Goal: Task Accomplishment & Management: Manage account settings

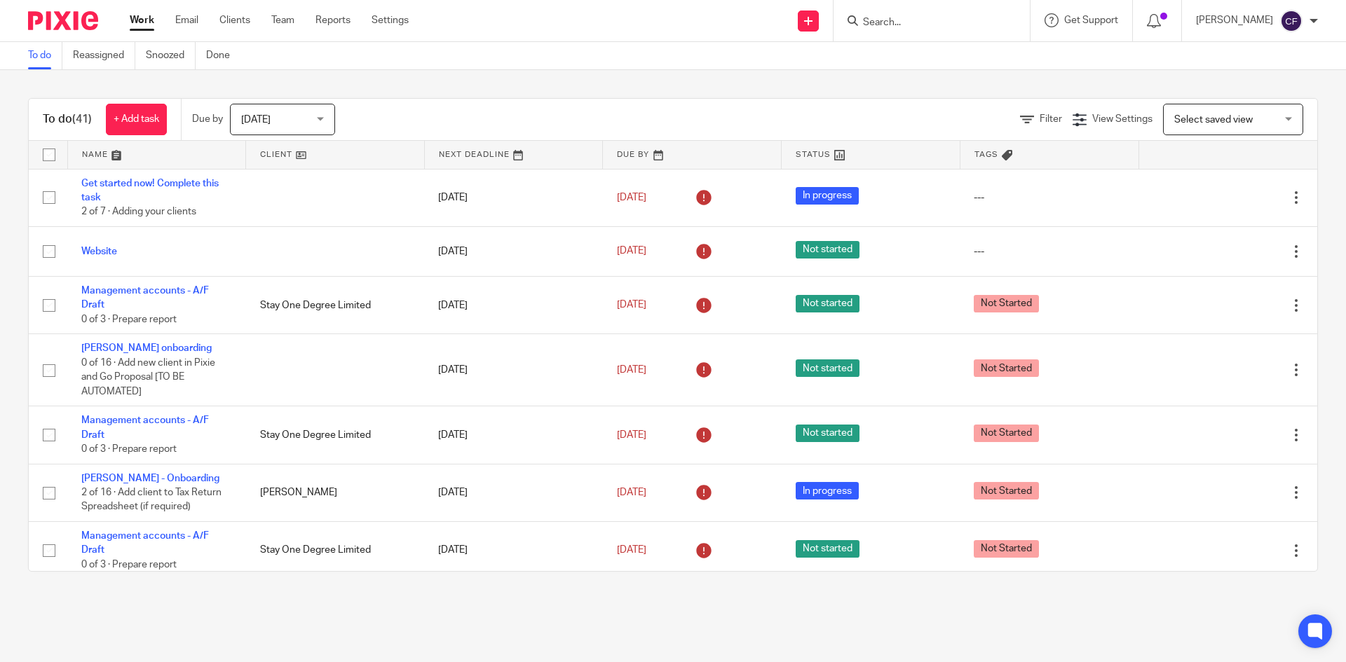
click at [230, 20] on link "Clients" at bounding box center [234, 20] width 31 height 14
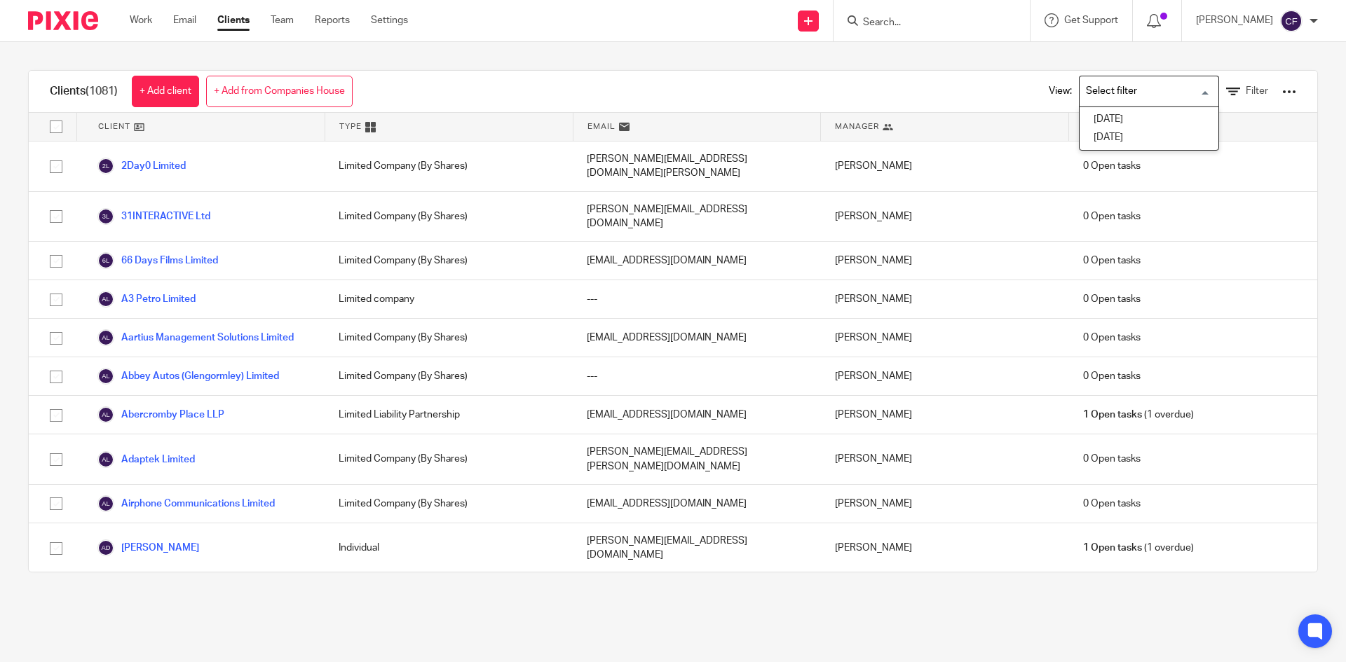
click at [1081, 100] on input "Search for option" at bounding box center [1146, 91] width 130 height 25
click at [503, 50] on div "Clients (1081) + Add client + Add from Companies House View: Loading... Dec [DA…" at bounding box center [673, 321] width 1346 height 559
click at [1282, 93] on div at bounding box center [1289, 92] width 14 height 14
click at [1131, 147] on link "Update dates using Companies House" at bounding box center [1176, 144] width 195 height 21
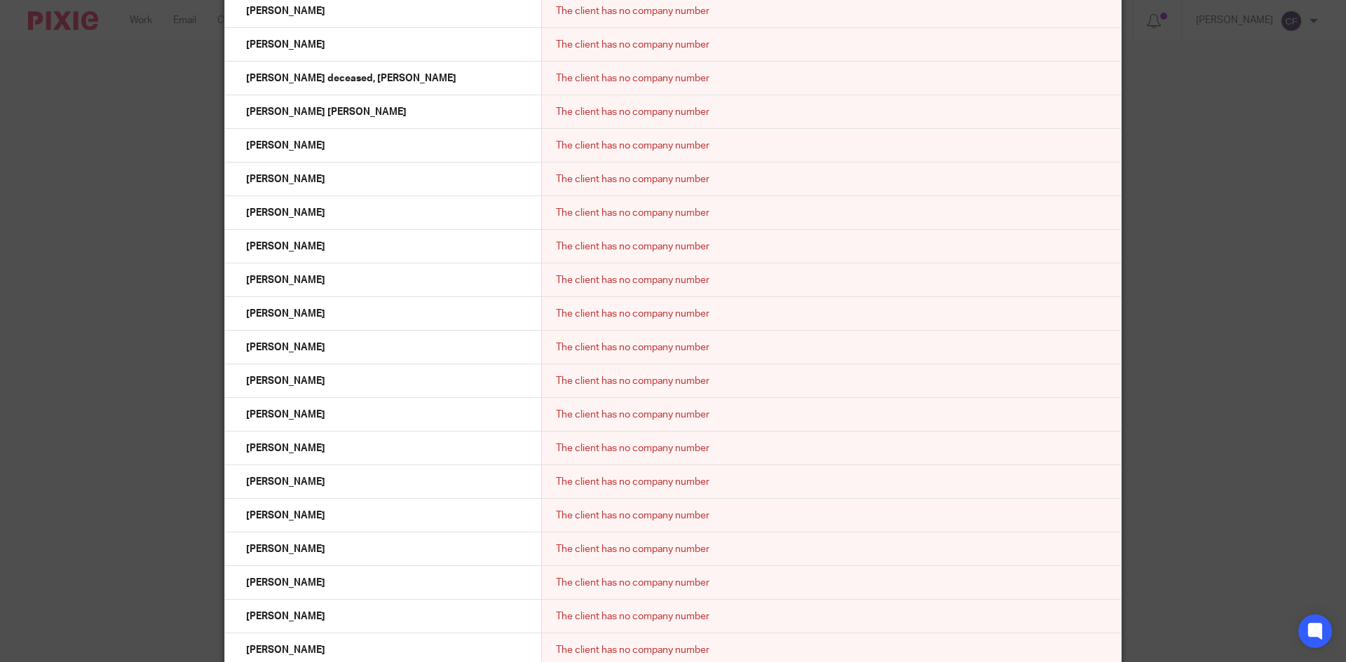
scroll to position [21576, 0]
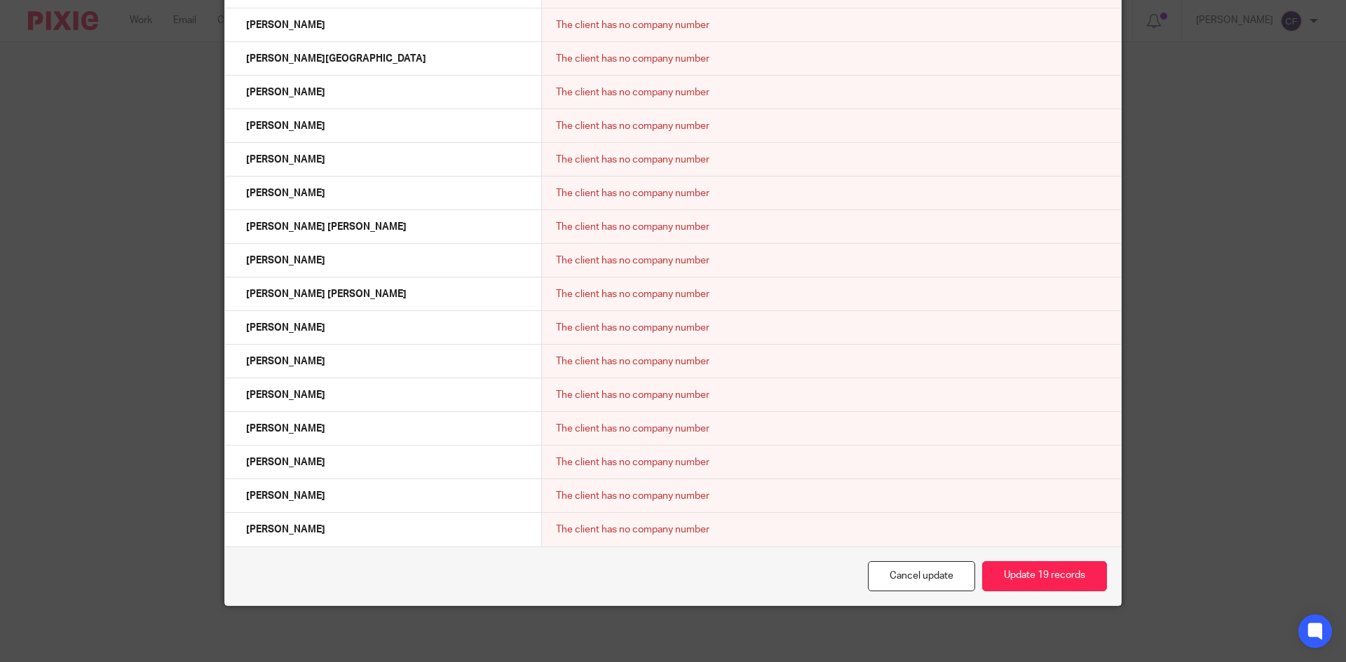
click at [1048, 577] on button "Update 19 records" at bounding box center [1044, 577] width 125 height 30
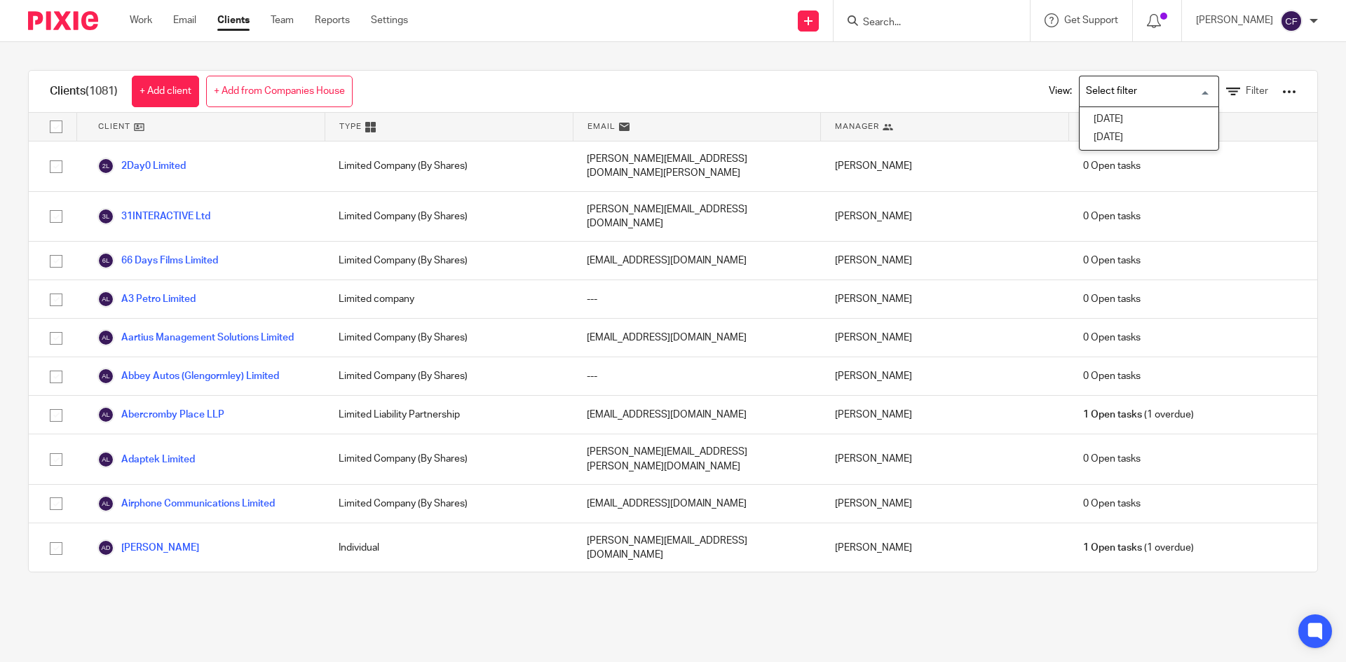
click at [1100, 86] on input "Search for option" at bounding box center [1146, 91] width 130 height 25
click at [1099, 121] on li "[DATE]" at bounding box center [1149, 120] width 139 height 18
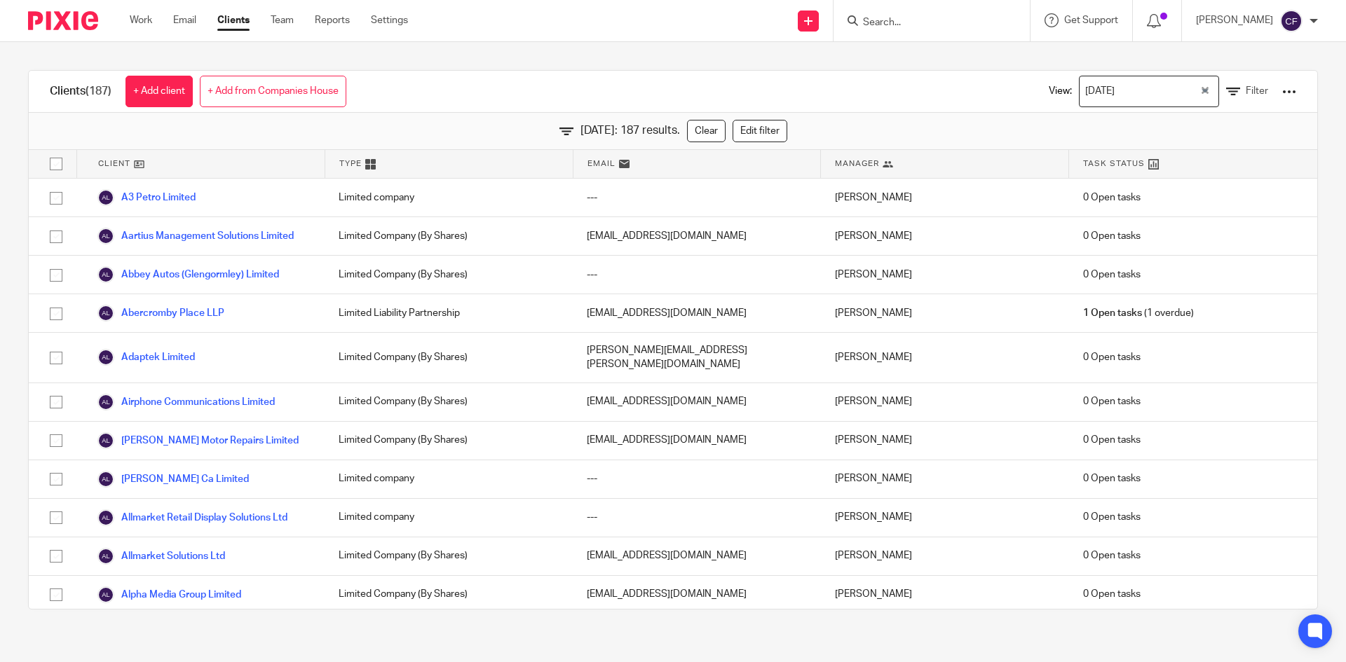
click at [1282, 92] on div at bounding box center [1289, 92] width 14 height 14
click at [1149, 169] on link "Export clients to CSV file" at bounding box center [1176, 165] width 195 height 21
